Goal: Navigation & Orientation: Understand site structure

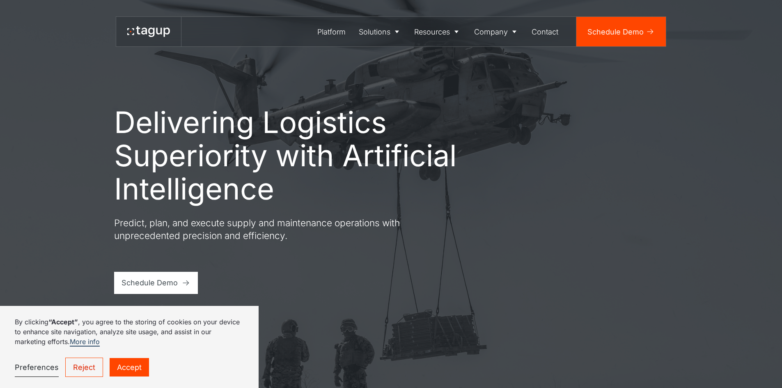
click at [120, 365] on link "Accept" at bounding box center [129, 367] width 39 height 18
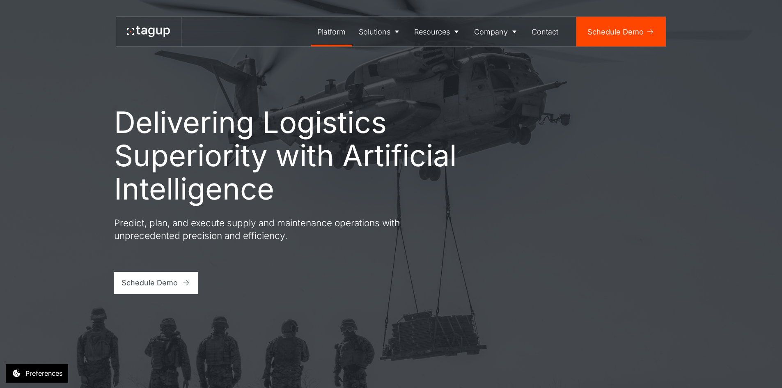
click at [321, 33] on div "Platform" at bounding box center [331, 31] width 28 height 11
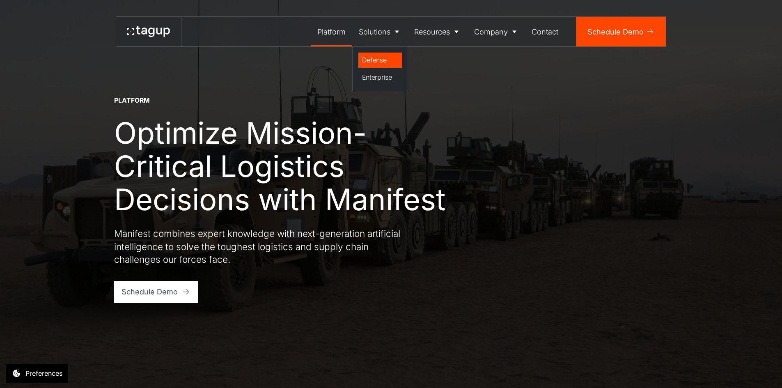
click at [367, 60] on div "Defense" at bounding box center [380, 60] width 37 height 10
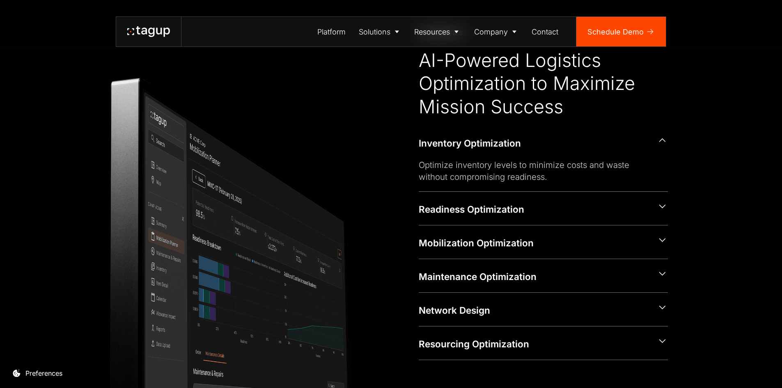
scroll to position [411, 0]
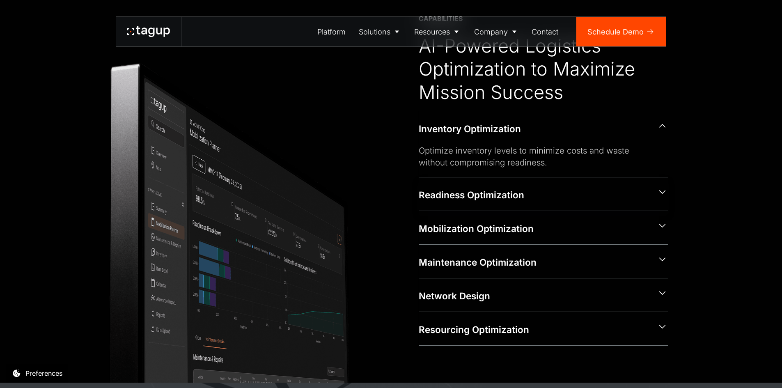
click at [661, 196] on icon at bounding box center [663, 192] width 10 height 10
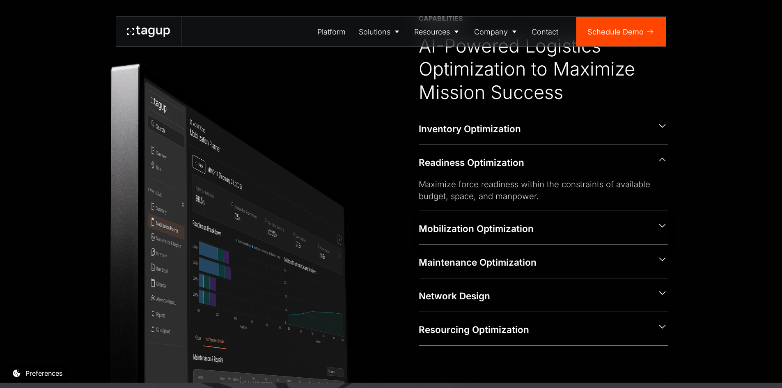
click at [659, 226] on icon at bounding box center [663, 226] width 10 height 10
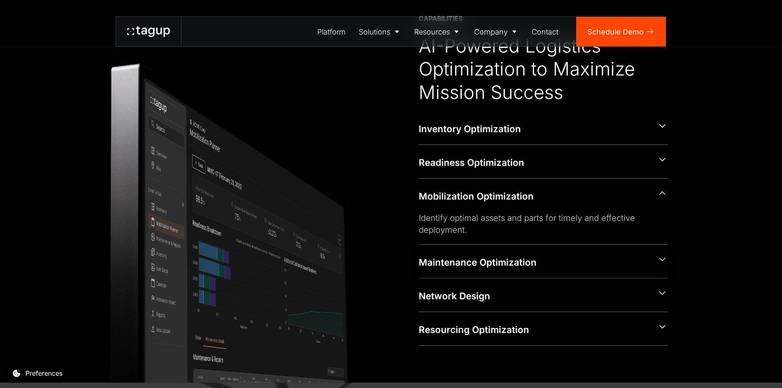
click at [660, 258] on icon at bounding box center [663, 259] width 10 height 10
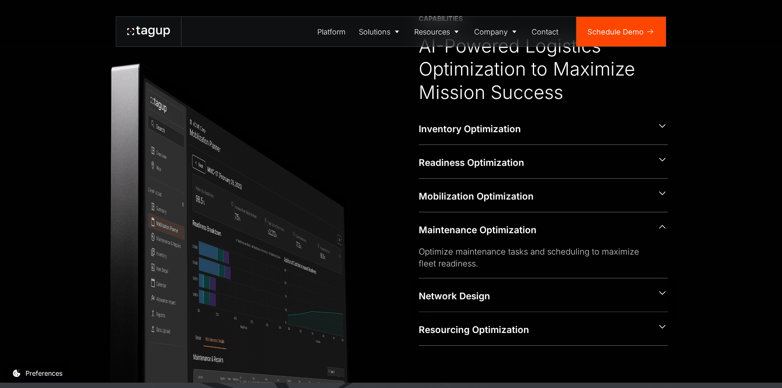
click at [661, 290] on icon at bounding box center [663, 293] width 10 height 10
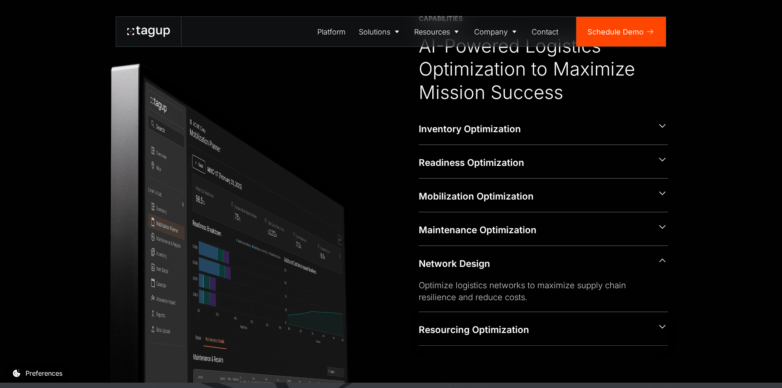
click at [662, 327] on icon at bounding box center [663, 327] width 10 height 10
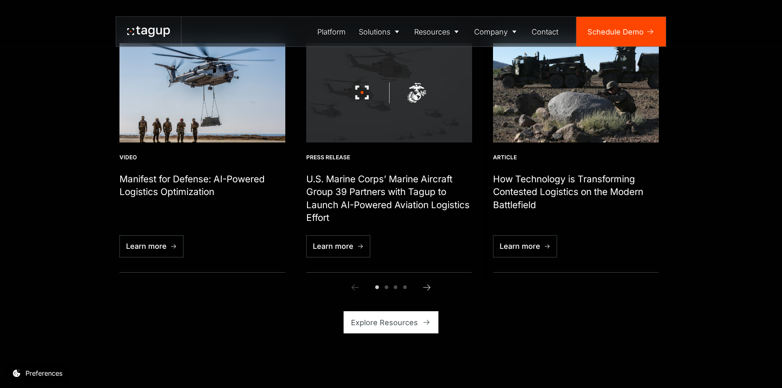
scroll to position [2670, 0]
click at [428, 288] on icon "Next slide" at bounding box center [427, 287] width 10 height 10
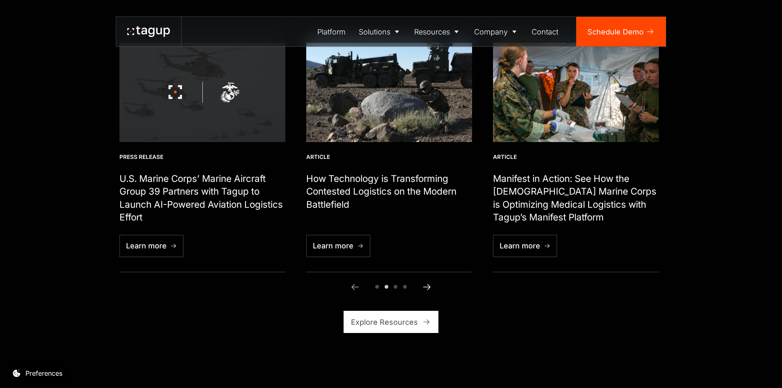
click at [428, 288] on icon "Next slide" at bounding box center [427, 287] width 10 height 10
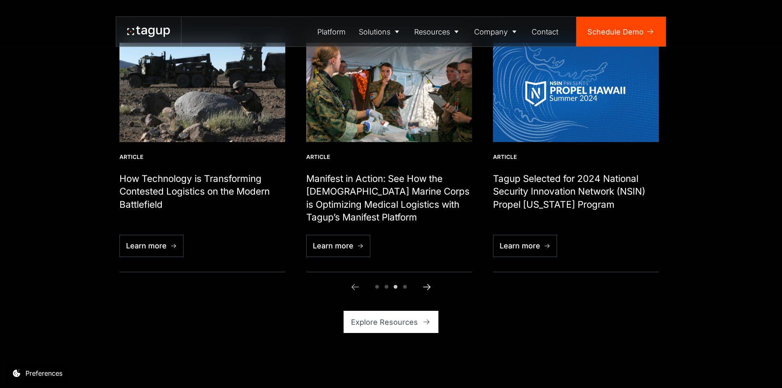
click at [428, 288] on icon "Next slide" at bounding box center [427, 287] width 10 height 10
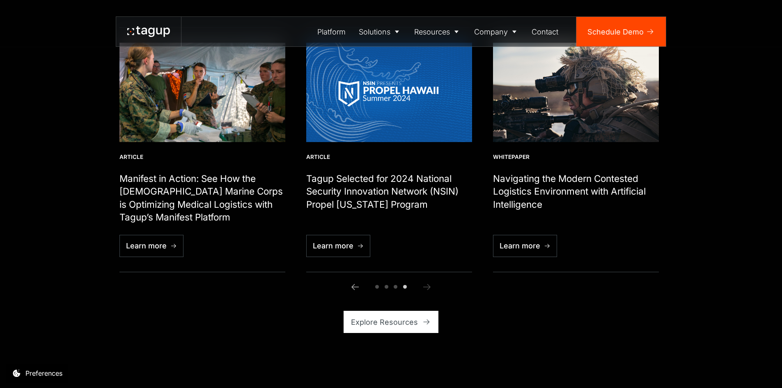
click at [428, 288] on icon "Next slide" at bounding box center [427, 287] width 10 height 10
click at [426, 288] on icon "Next slide" at bounding box center [427, 287] width 10 height 10
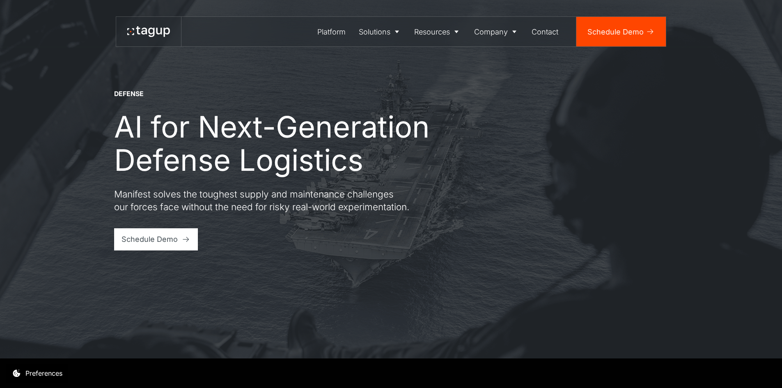
scroll to position [0, 0]
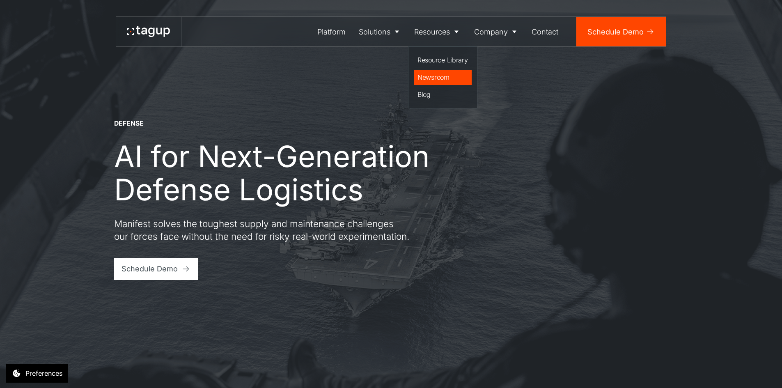
click at [432, 80] on div "Newsroom" at bounding box center [443, 77] width 51 height 10
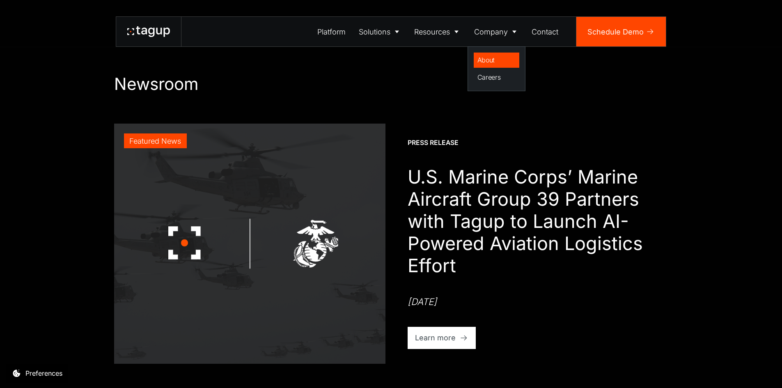
click at [486, 59] on div "About" at bounding box center [497, 60] width 39 height 10
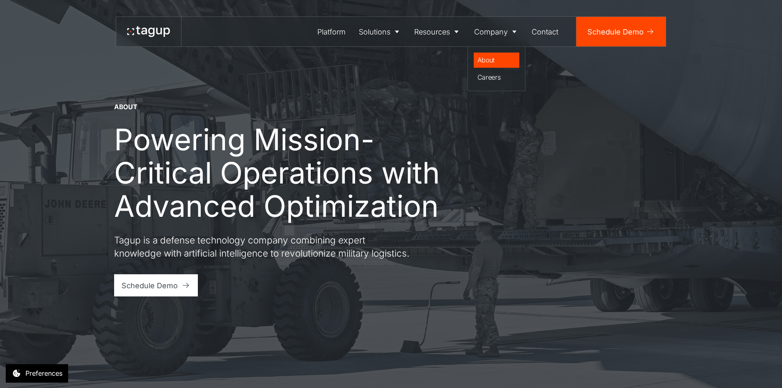
click at [489, 61] on div "About" at bounding box center [497, 60] width 39 height 10
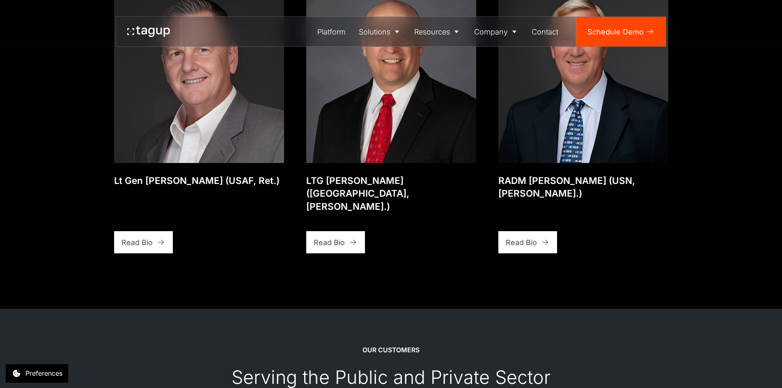
scroll to position [2013, 0]
